Goal: Task Accomplishment & Management: Manage account settings

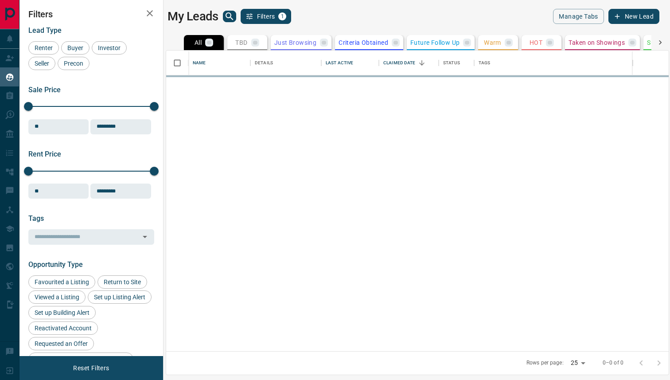
scroll to position [300, 503]
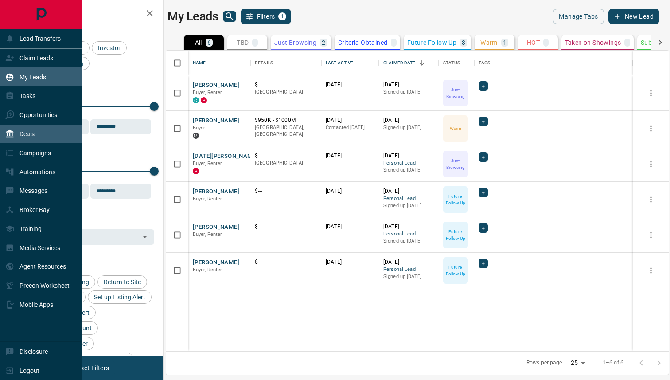
click at [26, 133] on p "Deals" at bounding box center [27, 133] width 15 height 7
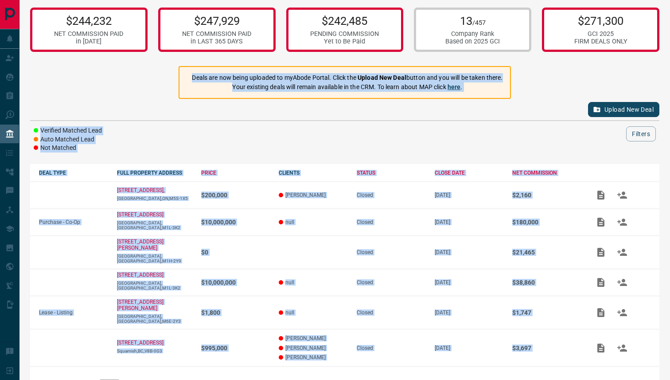
scroll to position [32, 0]
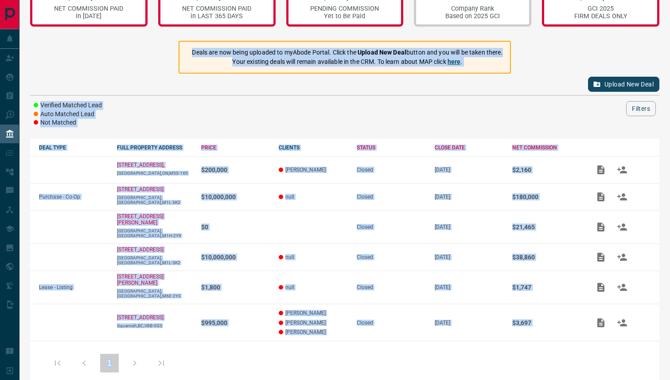
drag, startPoint x: 577, startPoint y: 79, endPoint x: 604, endPoint y: 363, distance: 285.3
click at [608, 363] on div "$244,232 NET COMMISSION PAID in [DATE] $247,929 NET COMMISSION PAID in LAST 365…" at bounding box center [345, 180] width 651 height 425
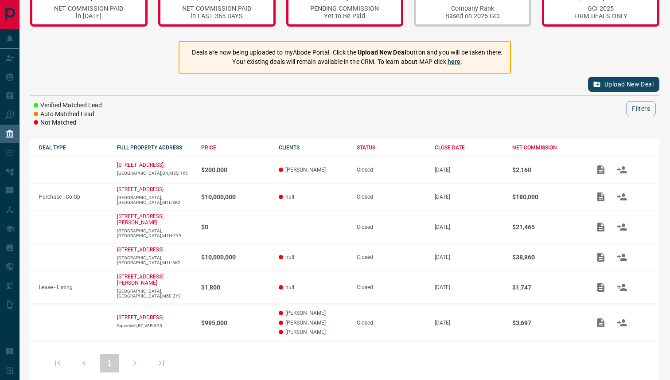
click at [581, 364] on div "1" at bounding box center [344, 362] width 629 height 44
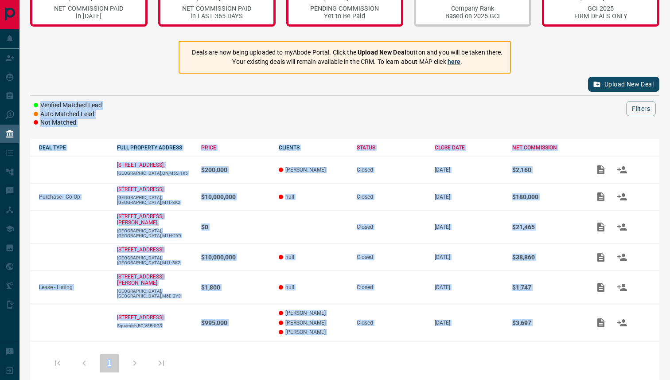
drag, startPoint x: 572, startPoint y: 364, endPoint x: 53, endPoint y: 80, distance: 591.1
click at [55, 80] on div "$244,232 NET COMMISSION PAID in [DATE] $247,929 NET COMMISSION PAID in LAST 365…" at bounding box center [345, 180] width 651 height 425
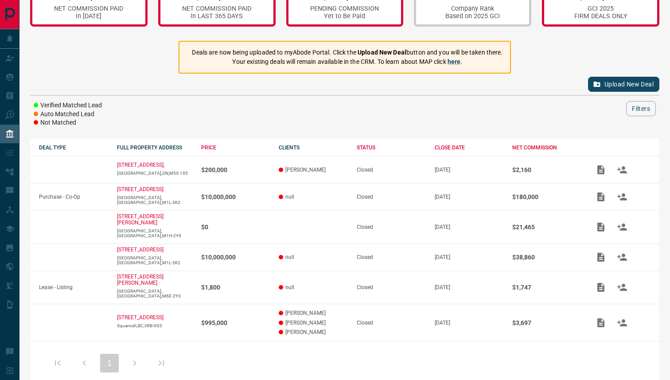
click at [53, 80] on div "Upload New Deal" at bounding box center [344, 84] width 629 height 21
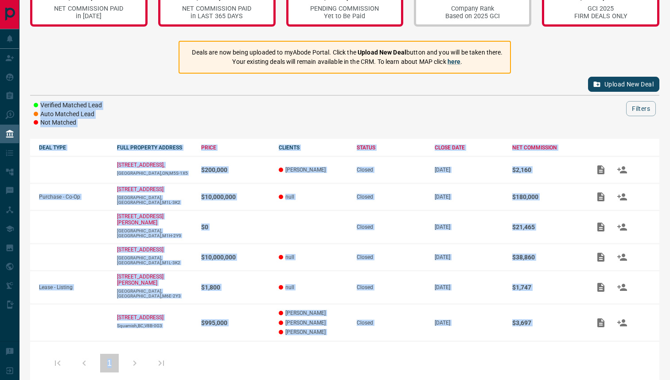
drag, startPoint x: 72, startPoint y: 59, endPoint x: 436, endPoint y: 377, distance: 483.4
click at [436, 377] on div "$244,232 NET COMMISSION PAID in [DATE] $247,929 NET COMMISSION PAID in LAST 365…" at bounding box center [345, 180] width 651 height 425
click at [303, 116] on div "Verified Matched Lead Auto Matched Lead Not Matched Filters" at bounding box center [344, 114] width 629 height 26
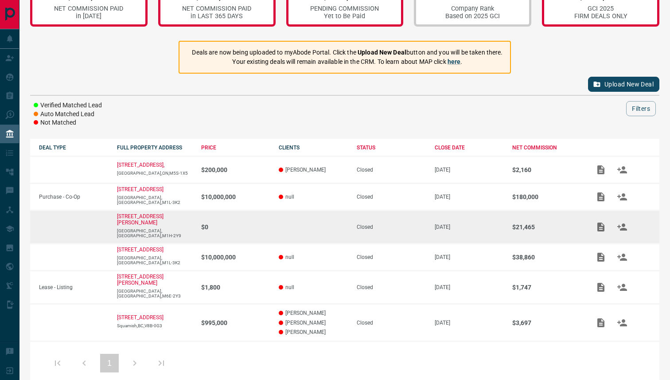
scroll to position [0, 0]
